Goal: Find specific page/section: Find specific page/section

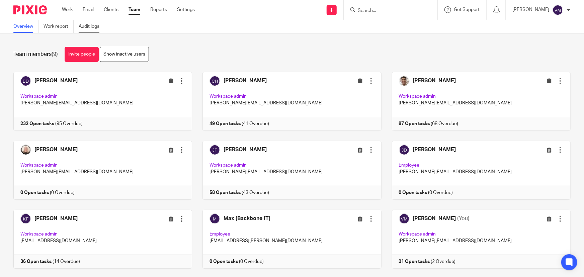
click at [87, 26] on link "Audit logs" at bounding box center [92, 26] width 26 height 13
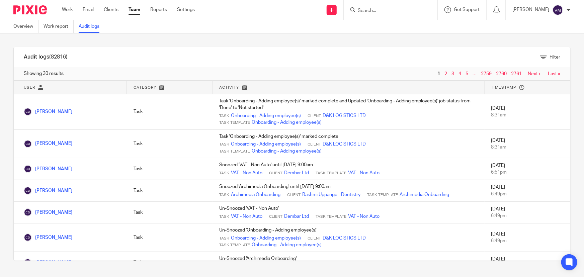
click at [131, 8] on link "Team" at bounding box center [134, 9] width 12 height 7
